Goal: Find specific fact: Find specific fact

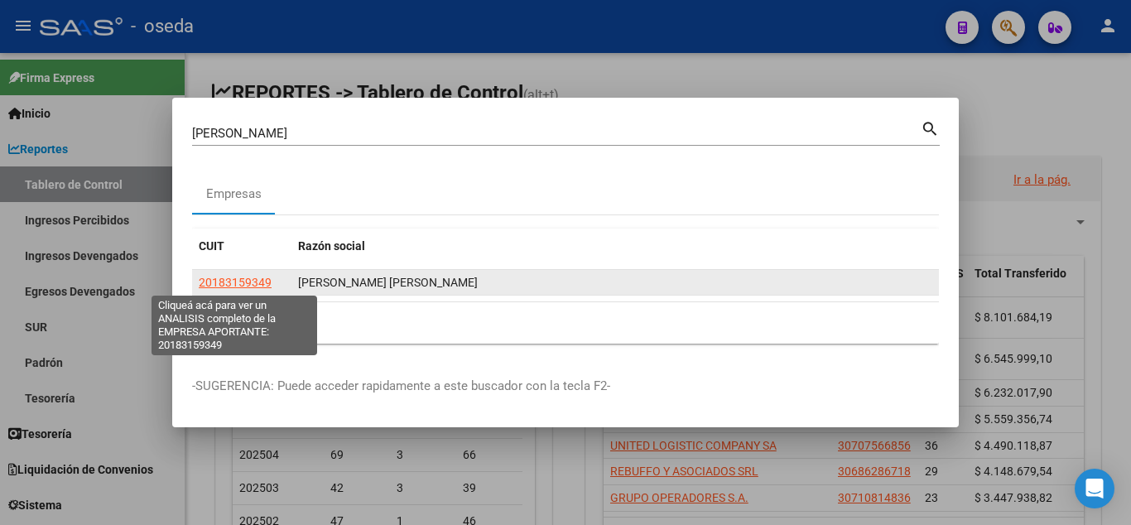
click at [257, 284] on span "20183159349" at bounding box center [235, 282] width 73 height 13
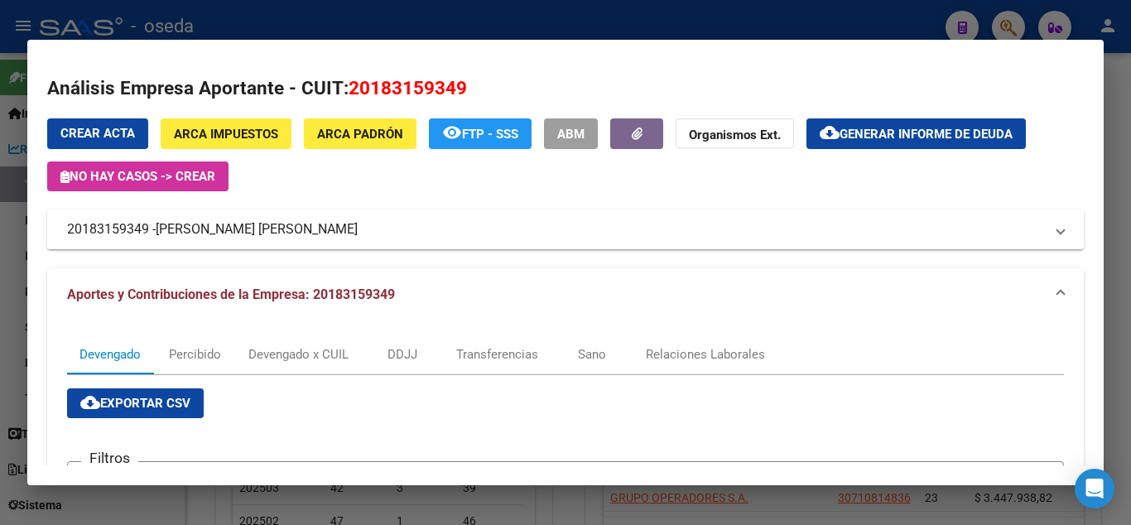
click at [343, 136] on span "ARCA Padrón" at bounding box center [360, 134] width 86 height 15
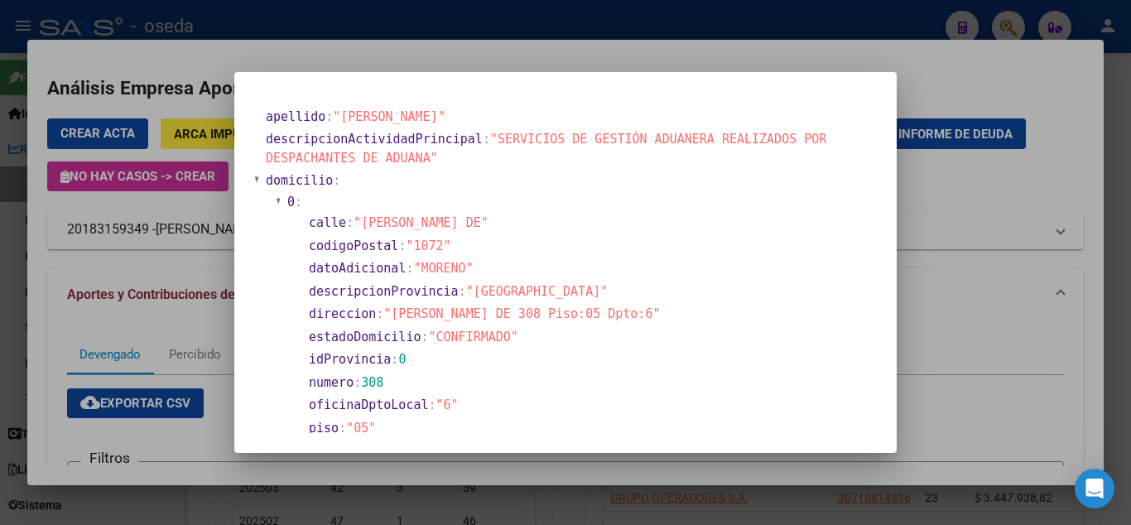
click at [486, 26] on div at bounding box center [565, 262] width 1131 height 525
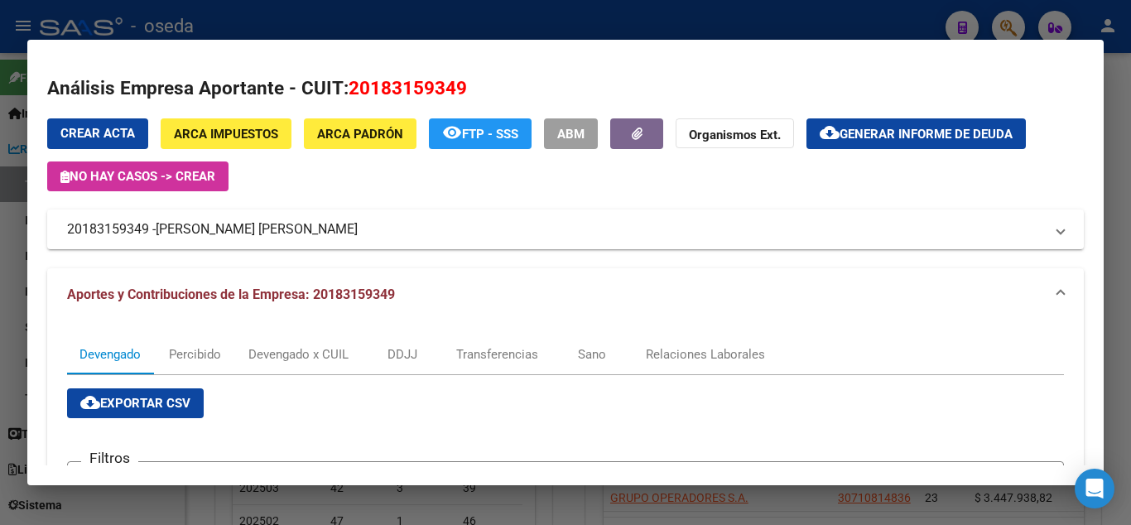
click at [859, 24] on div at bounding box center [565, 262] width 1131 height 525
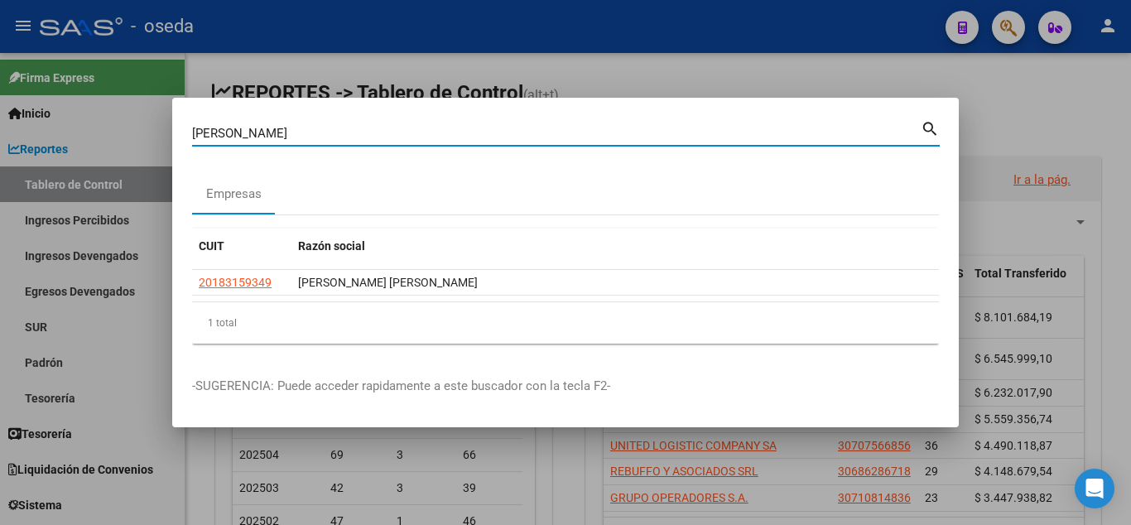
click at [304, 134] on input "[PERSON_NAME]" at bounding box center [556, 133] width 729 height 15
type input "S"
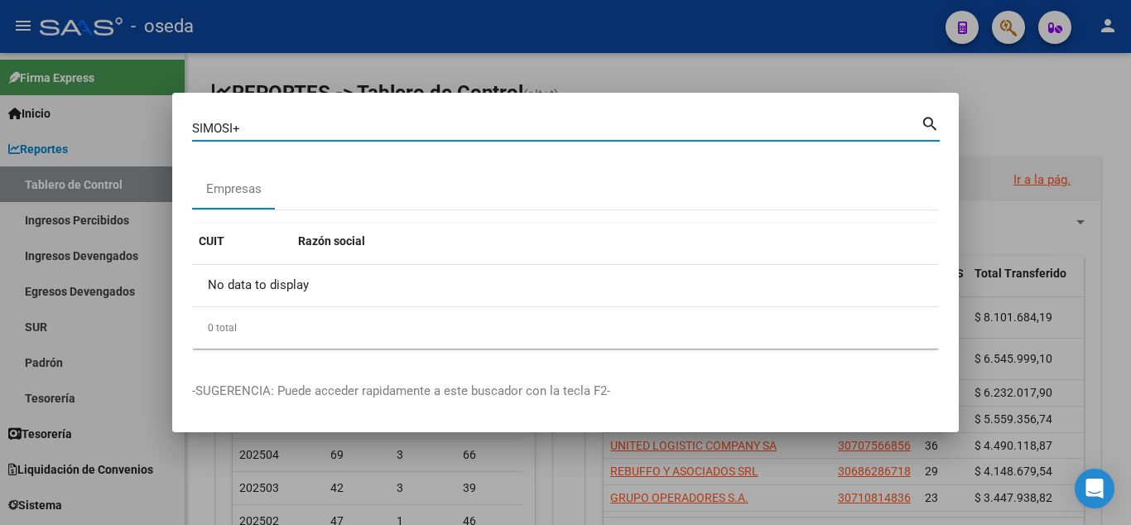
type input "SIMOSI"
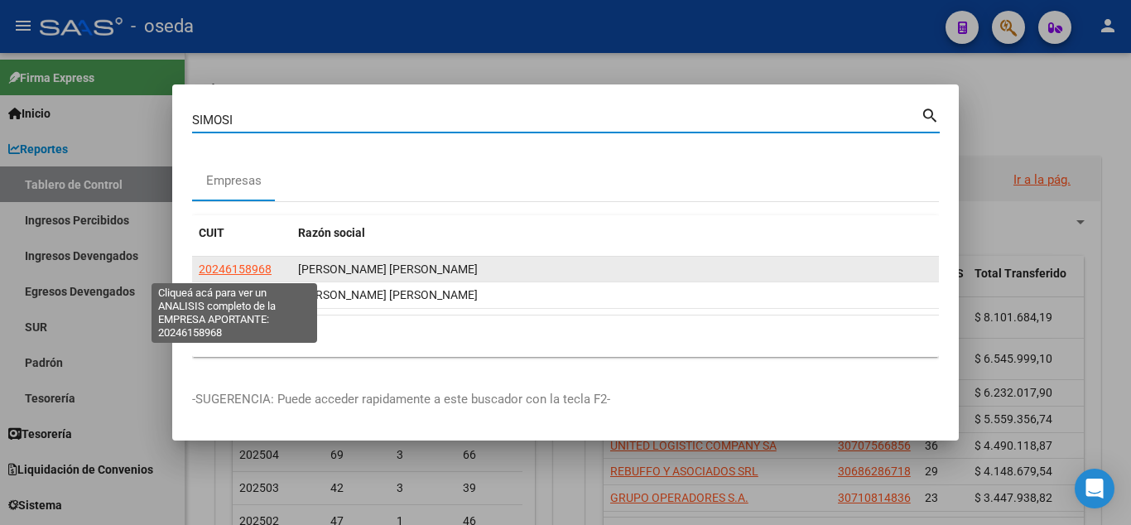
click at [239, 269] on span "20246158968" at bounding box center [235, 268] width 73 height 13
type textarea "20246158968"
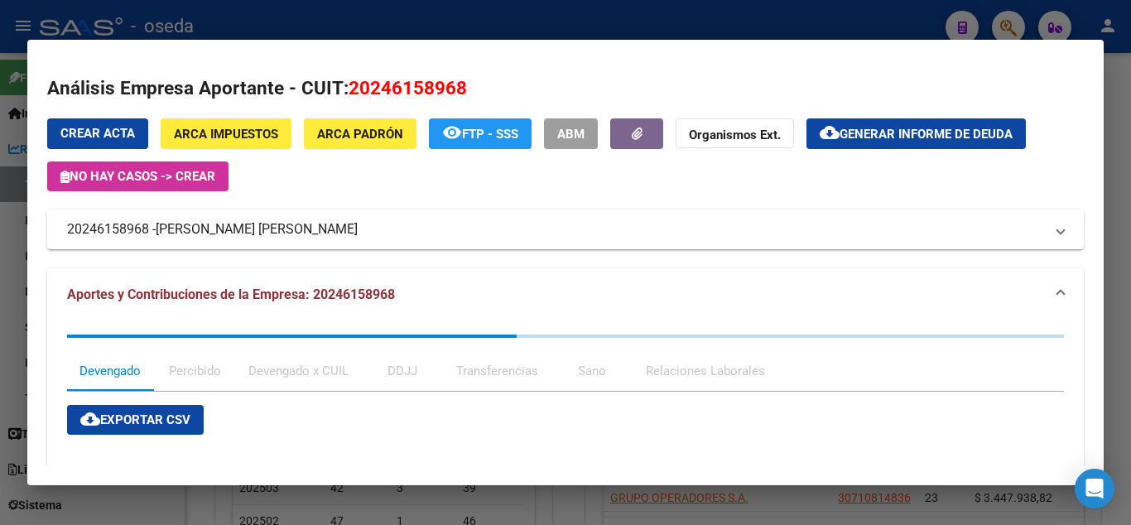
click at [331, 131] on span "ARCA Padrón" at bounding box center [360, 134] width 86 height 15
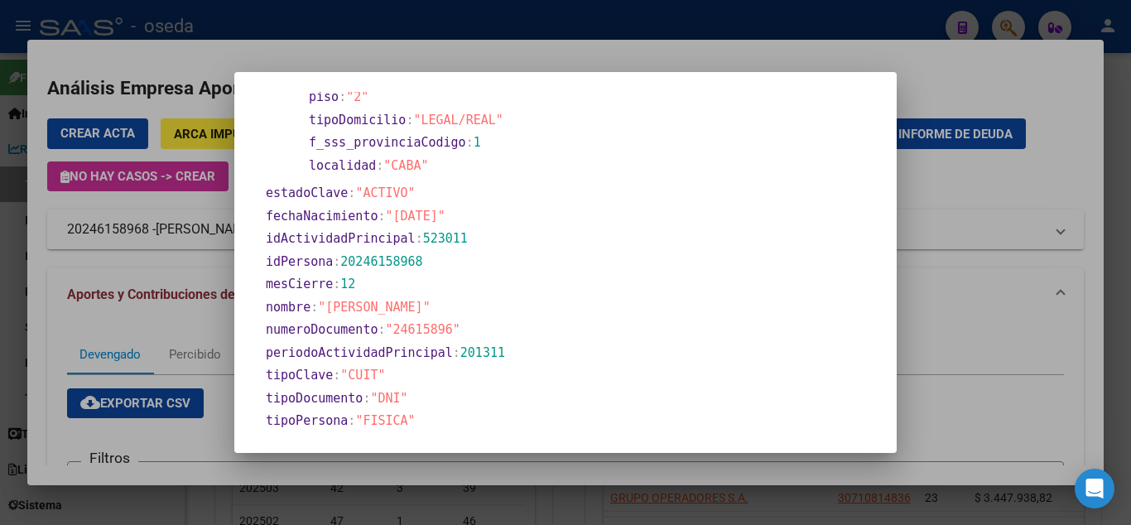
scroll to position [626, 0]
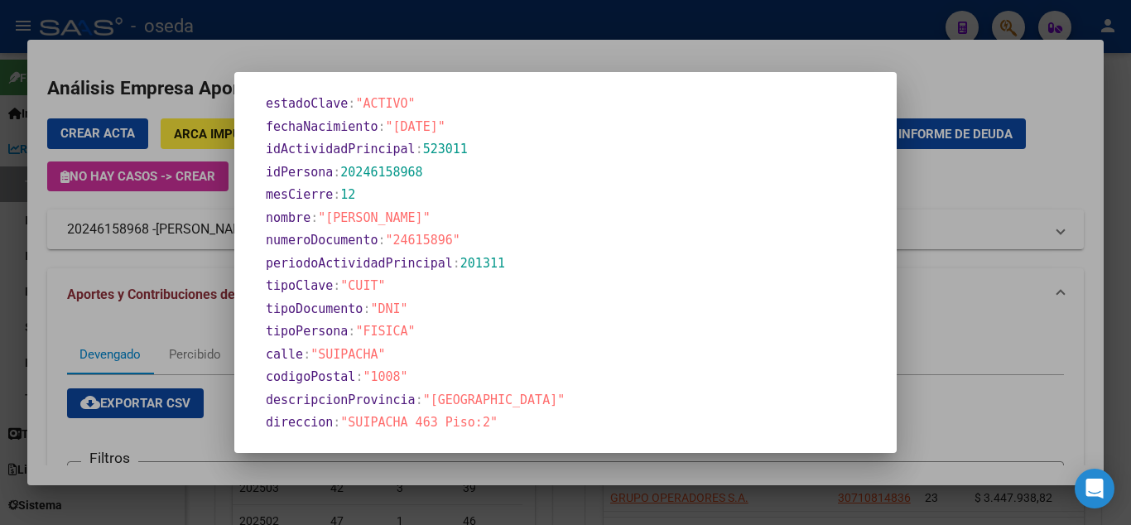
click at [54, 263] on div at bounding box center [565, 262] width 1131 height 525
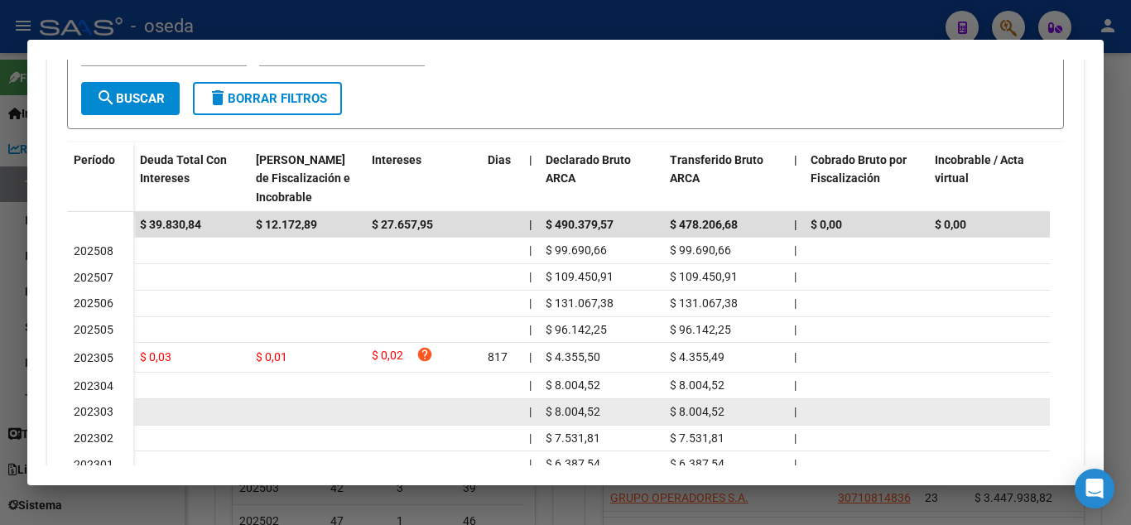
scroll to position [447, 0]
